Goal: Transaction & Acquisition: Purchase product/service

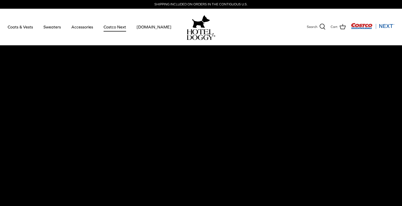
click at [108, 27] on link "Costco Next" at bounding box center [115, 26] width 32 height 17
click at [49, 26] on link "Sweaters" at bounding box center [52, 26] width 27 height 17
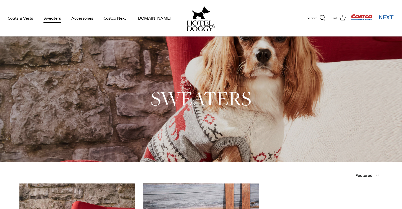
scroll to position [11, 0]
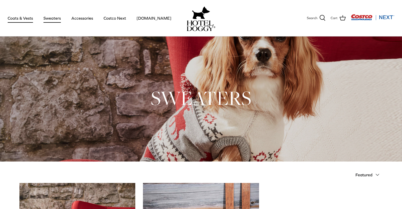
click at [22, 18] on link "Coats & Vests" at bounding box center [20, 17] width 35 height 17
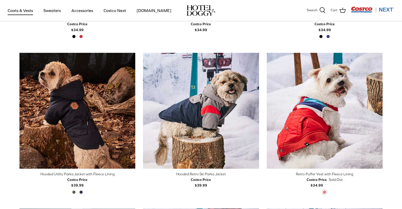
scroll to position [254, 0]
